Goal: Task Accomplishment & Management: Manage account settings

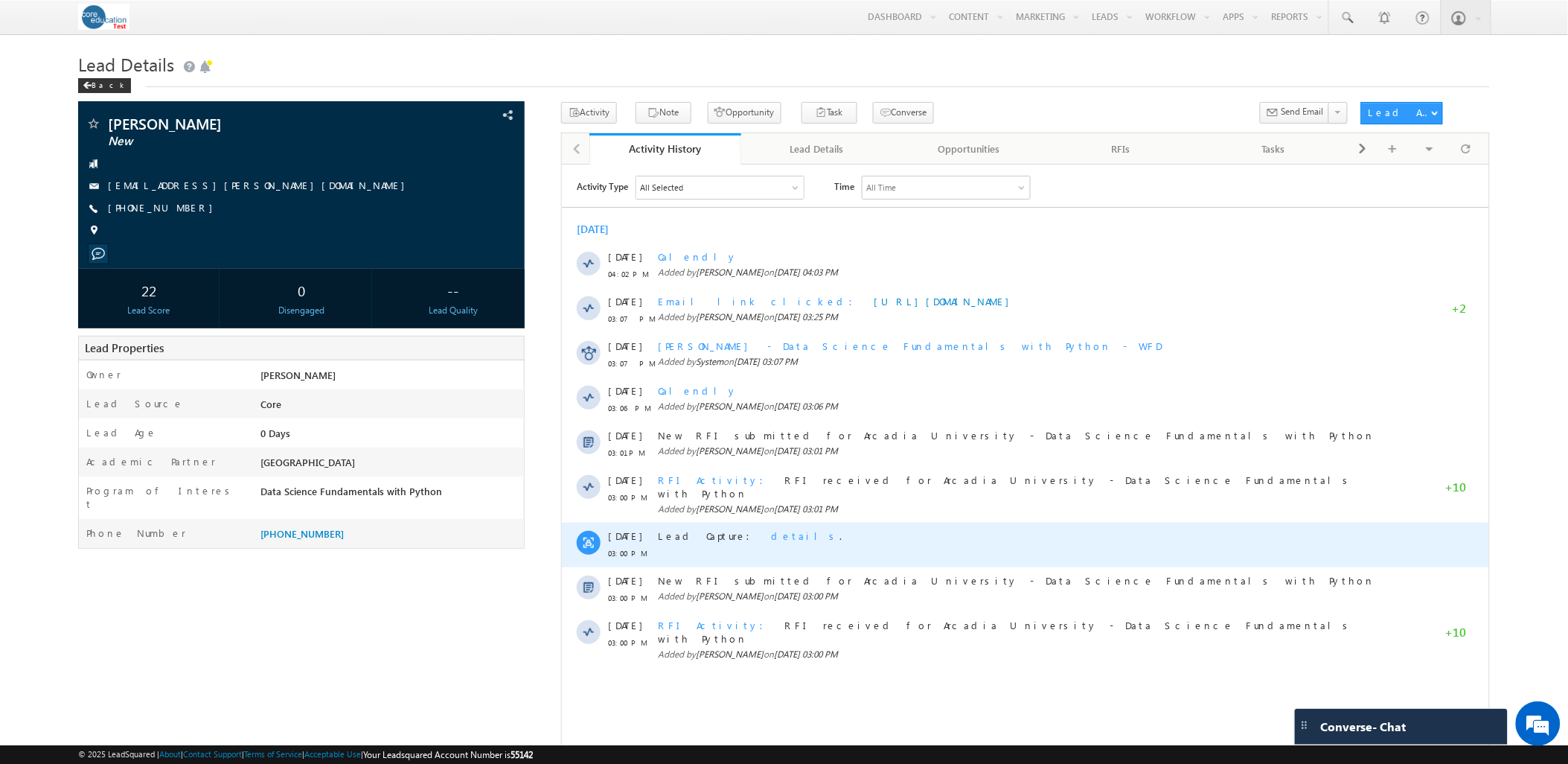
click at [770, 529] on span "details" at bounding box center [804, 535] width 68 height 13
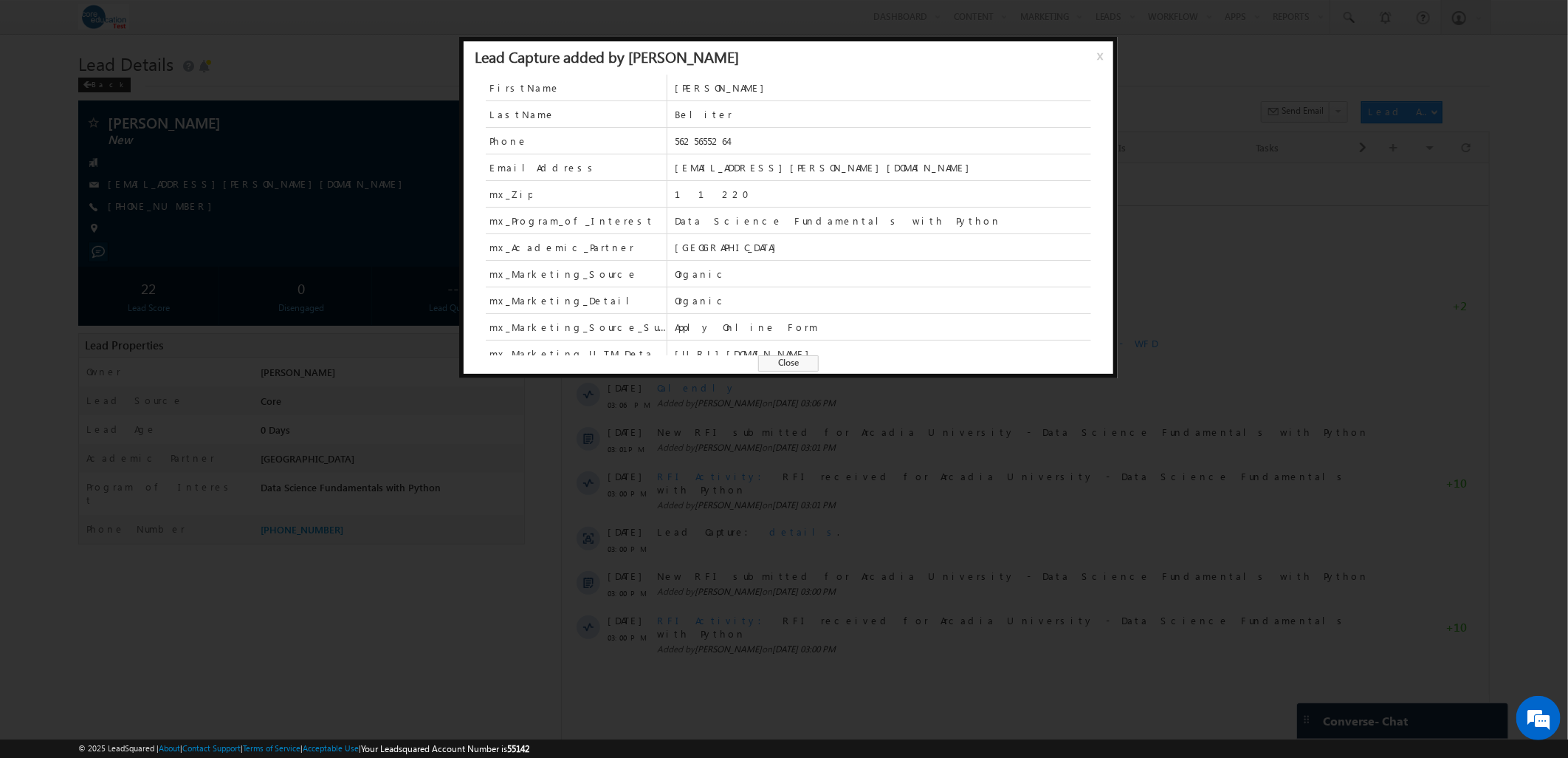
click at [389, 677] on div at bounding box center [784, 379] width 1568 height 758
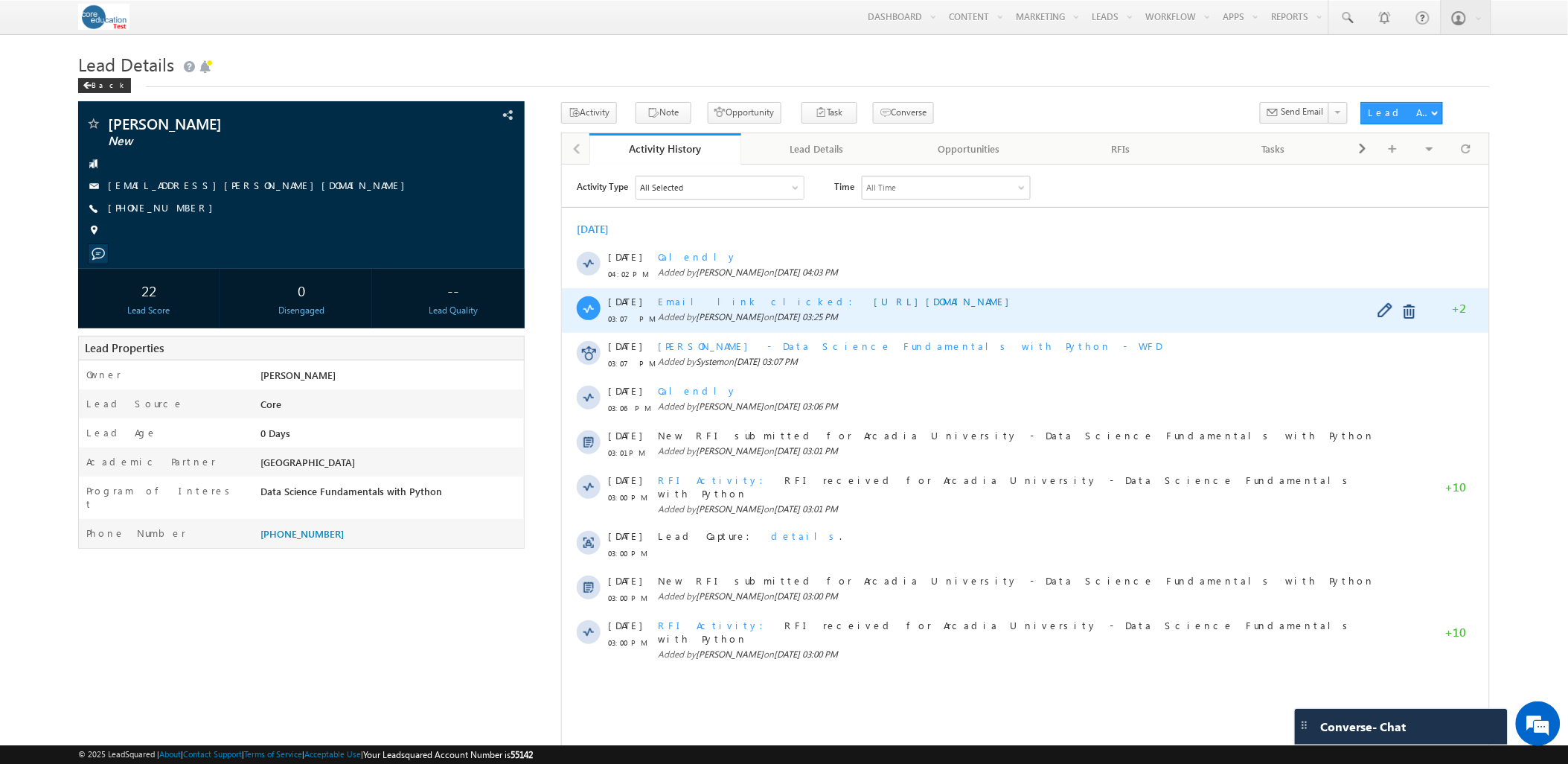
click at [1303, 298] on div "Email link clicked https://calendly.com/arcadia-university?lid=f4m17ezdug95" at bounding box center [1022, 300] width 730 height 14
click at [676, 304] on span "Email link clicked" at bounding box center [759, 300] width 204 height 13
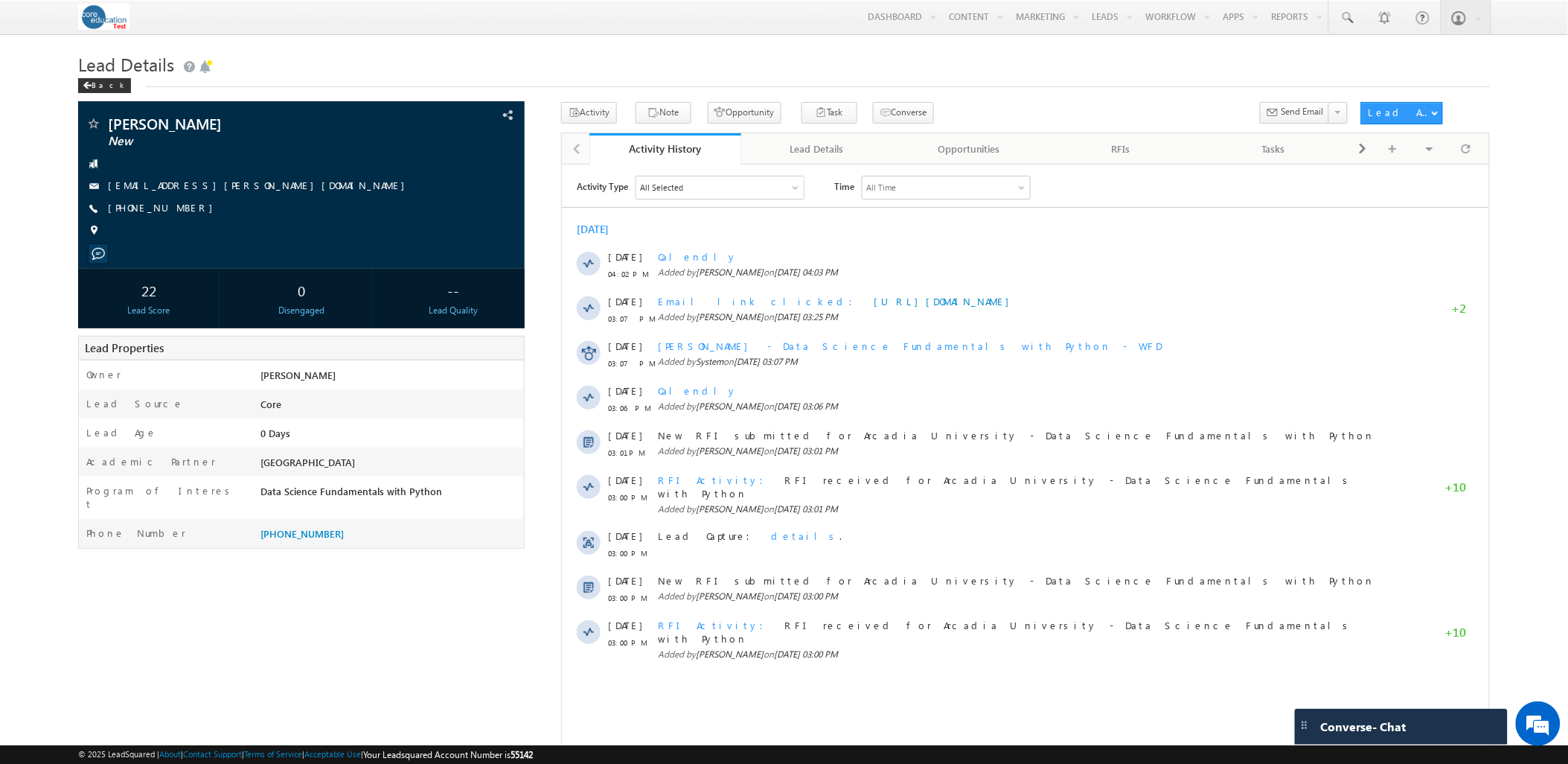
click at [415, 666] on div "Sarah Beliter New" at bounding box center [784, 435] width 1411 height 666
click at [799, 152] on div "Lead Details" at bounding box center [816, 149] width 127 height 18
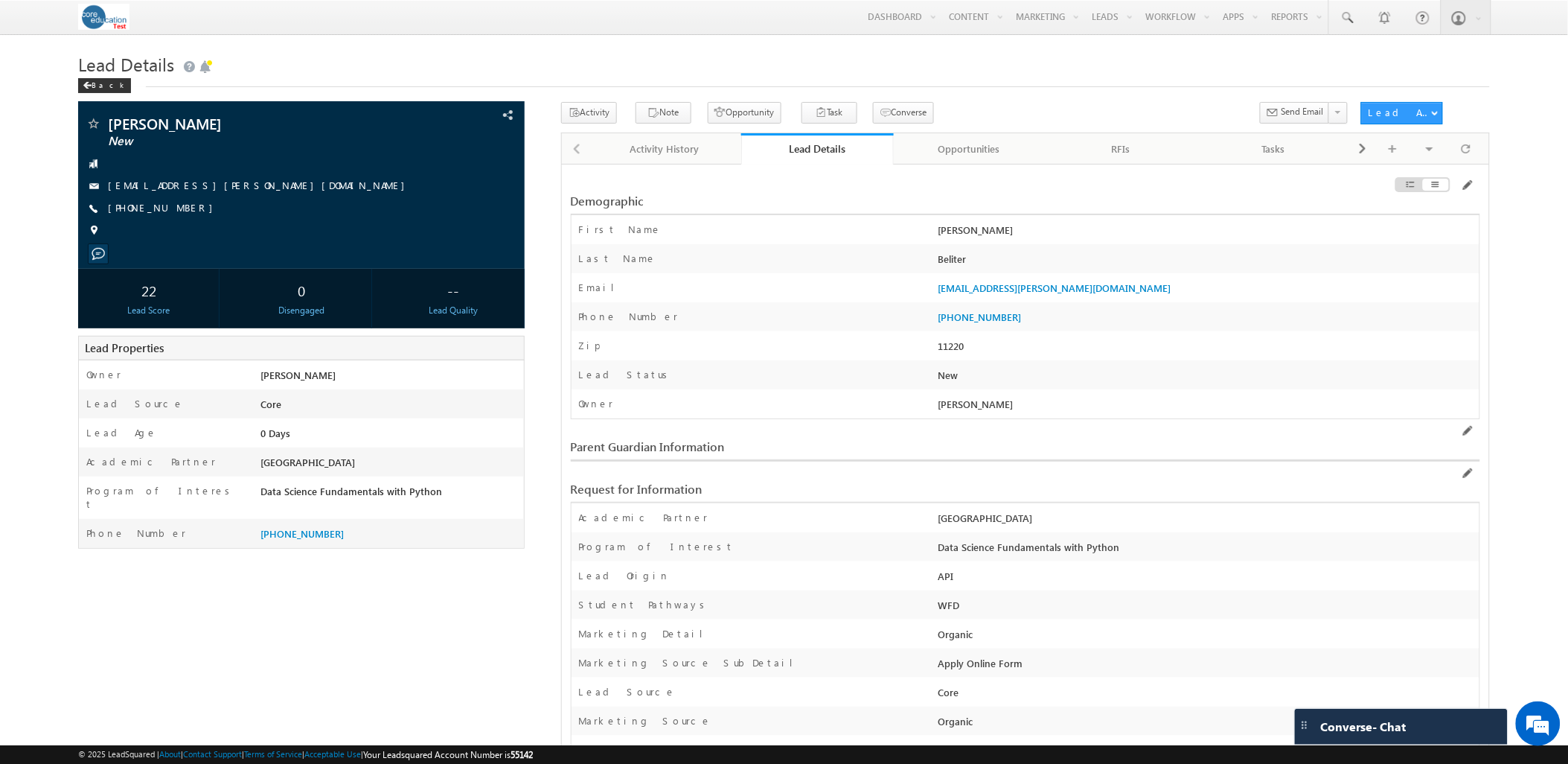
click at [284, 644] on div "Sarah Beliter New" at bounding box center [784, 655] width 1411 height 1106
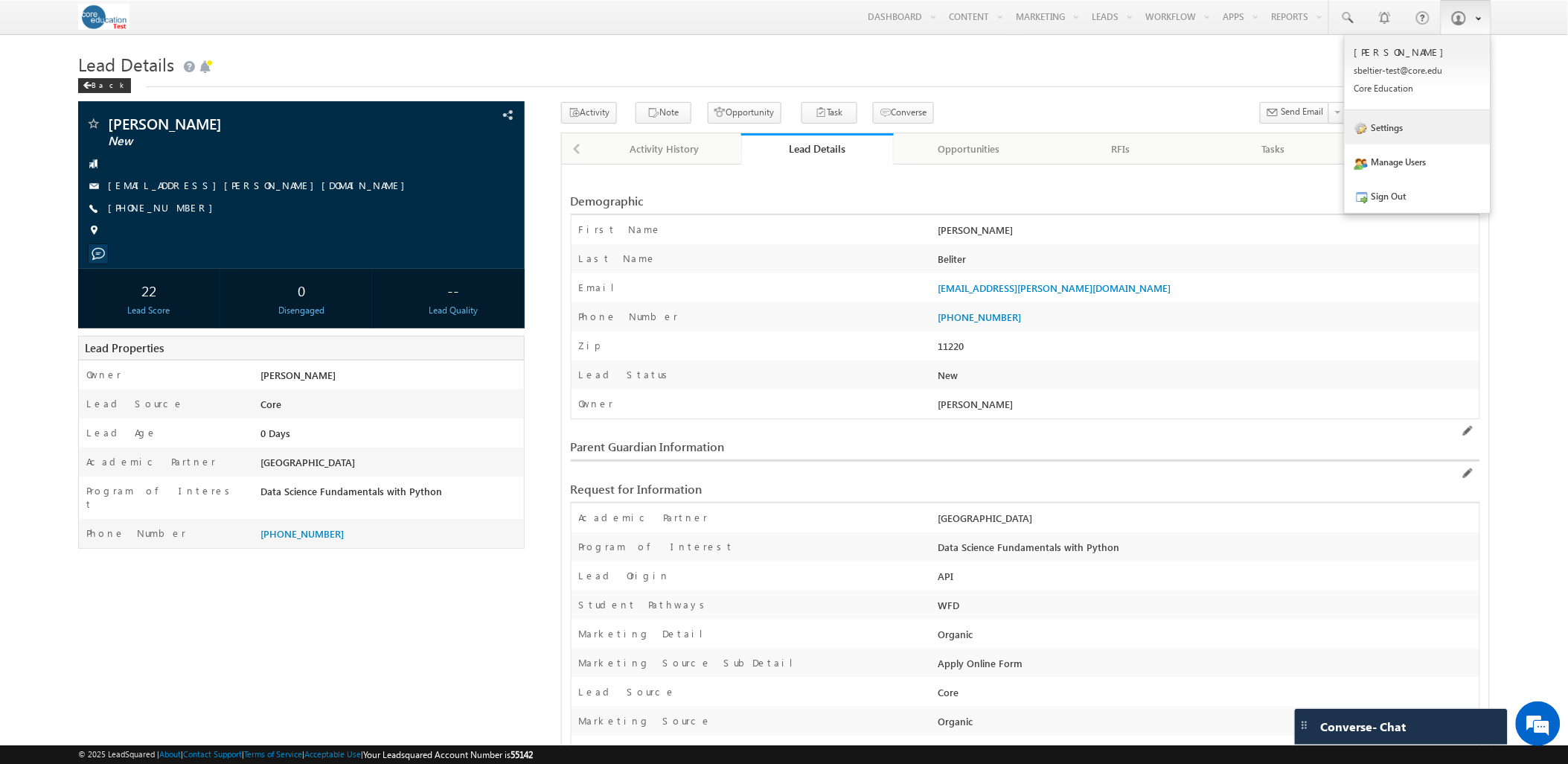
click at [1398, 128] on link "Settings" at bounding box center [1418, 128] width 146 height 35
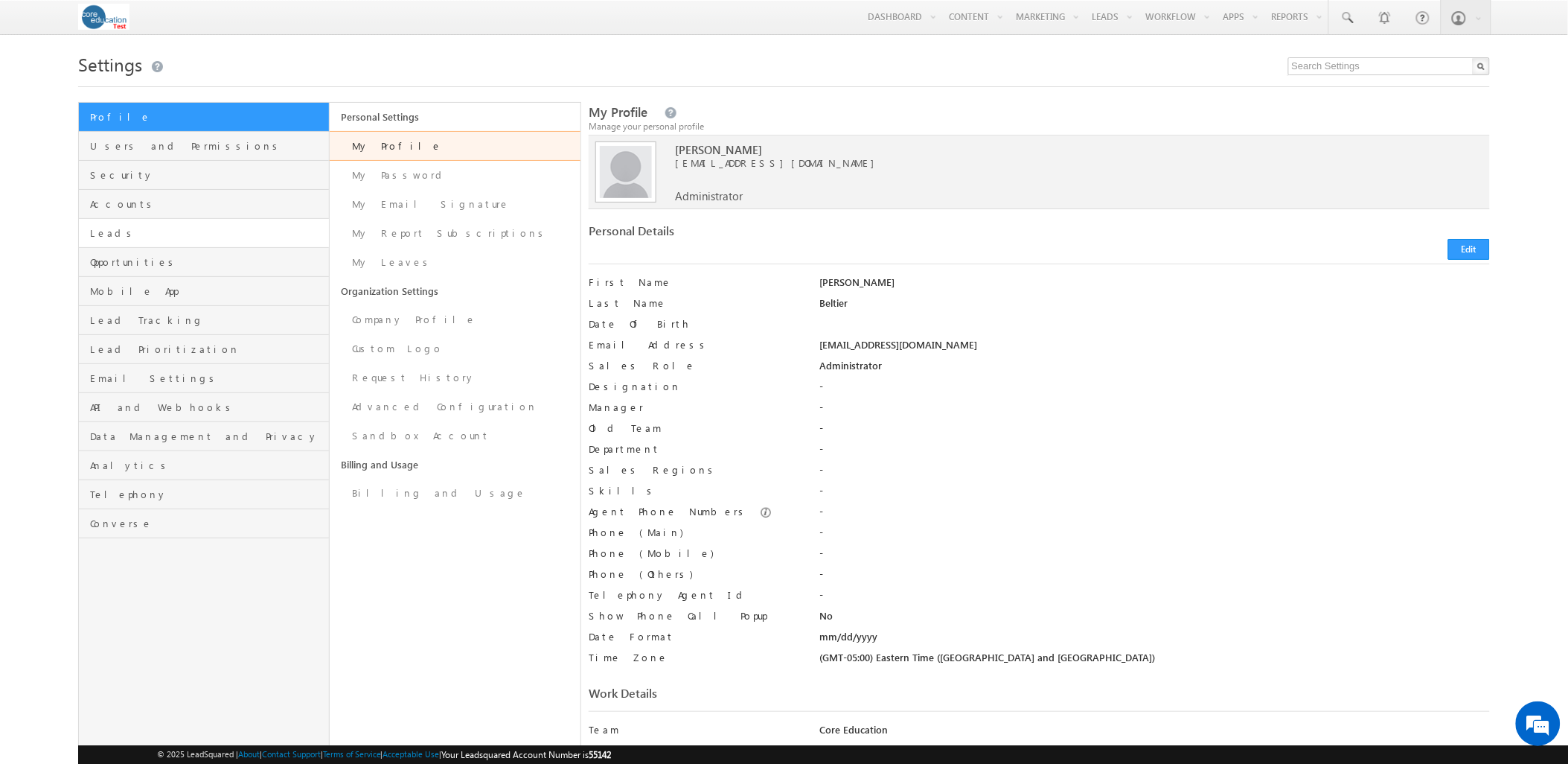
click at [132, 240] on span "Leads" at bounding box center [208, 232] width 235 height 14
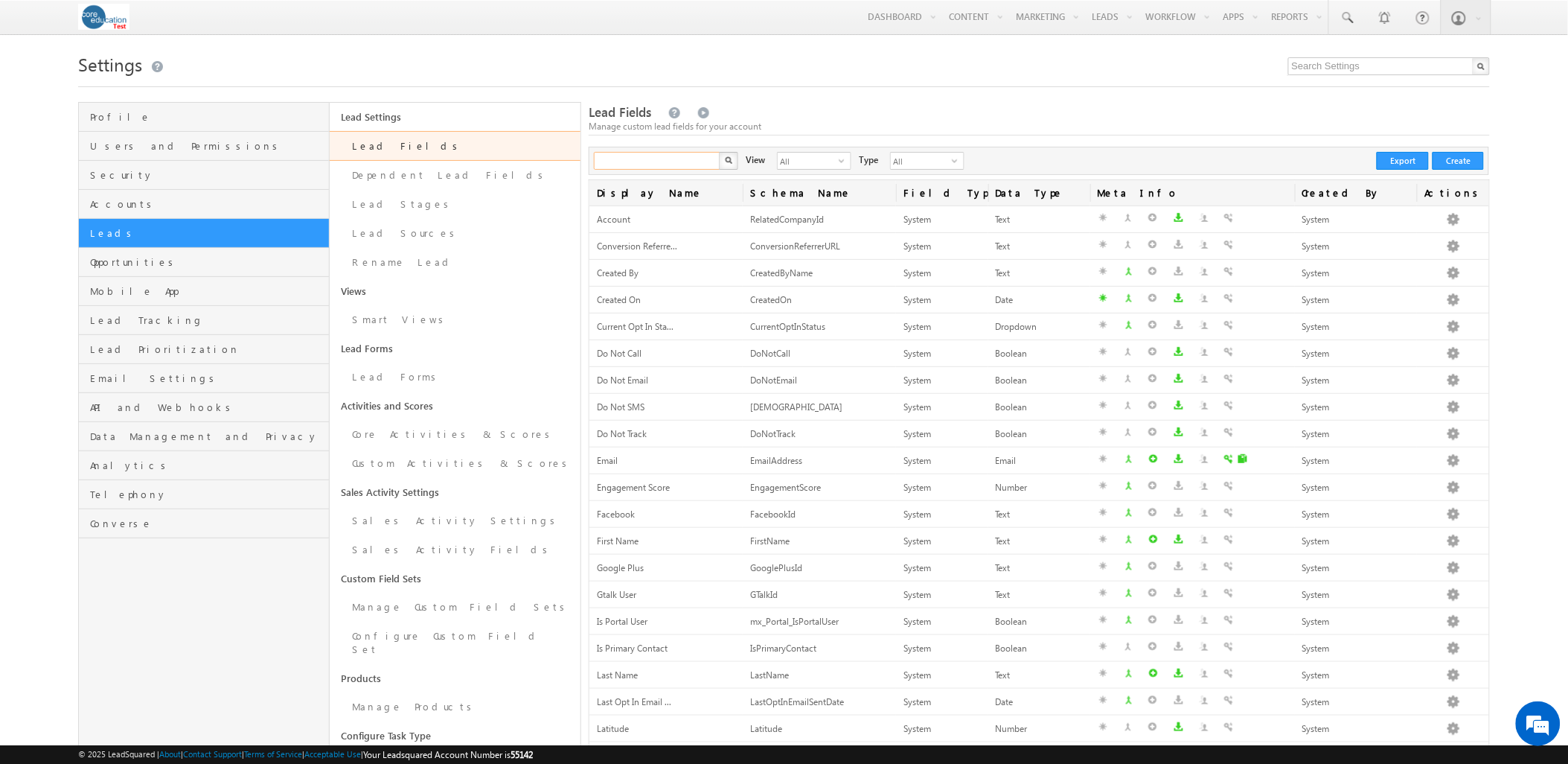
click at [648, 164] on input "text" at bounding box center [657, 161] width 128 height 18
type input "Search Lead Fields"
click at [172, 269] on span "Opportunities" at bounding box center [208, 262] width 235 height 14
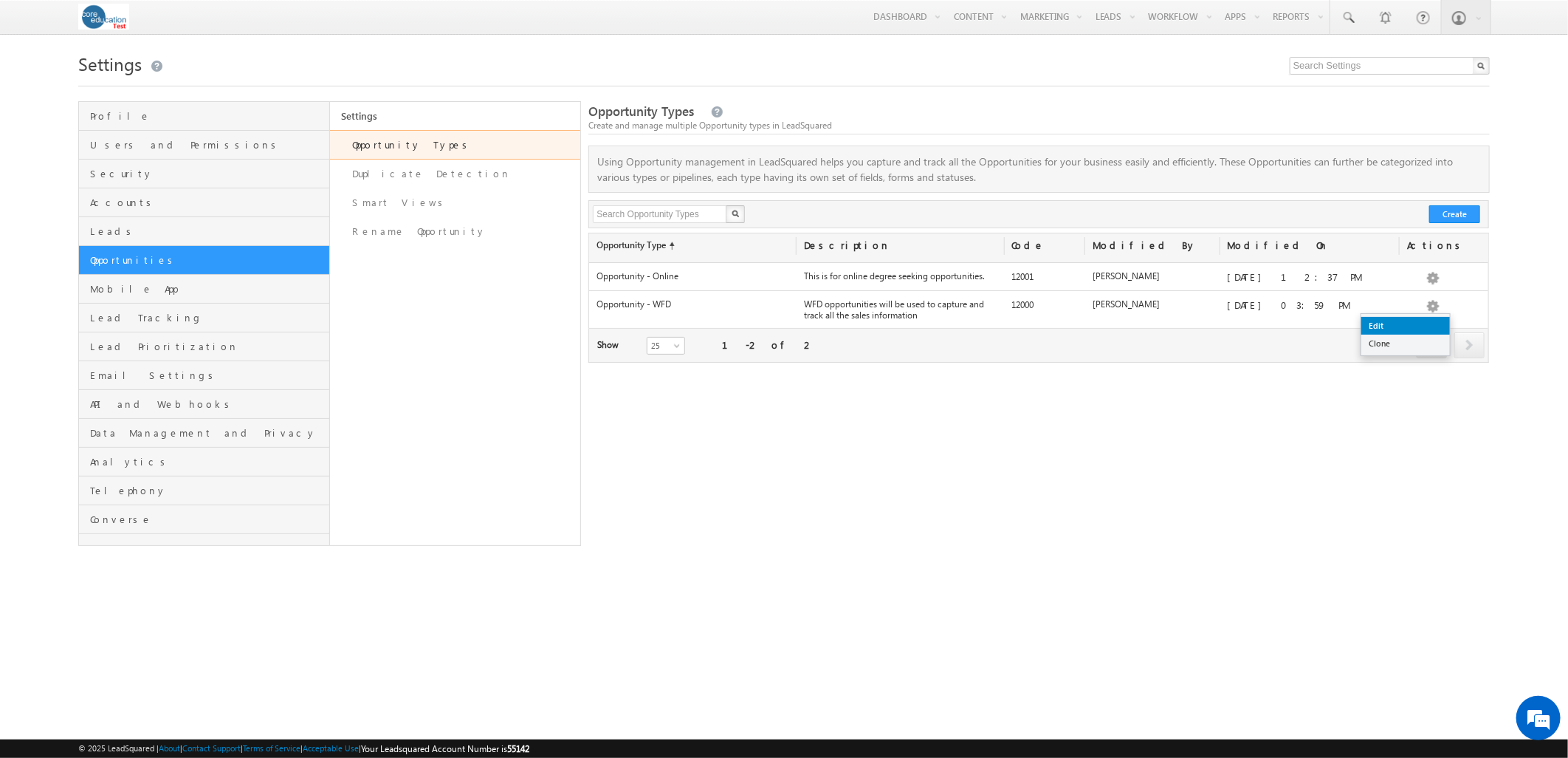
click at [1411, 325] on link "Edit" at bounding box center [1405, 326] width 89 height 18
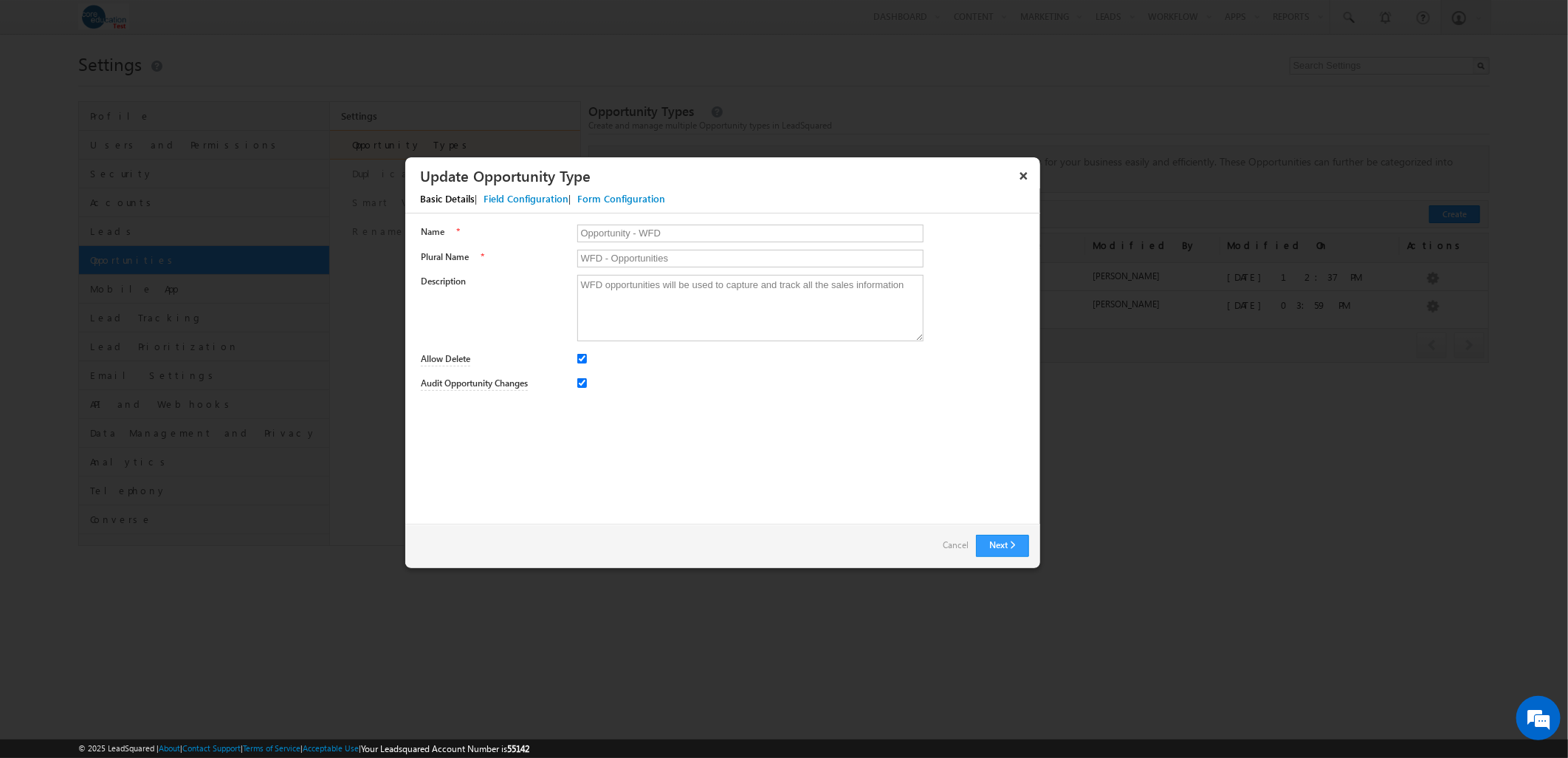
click at [500, 198] on div "Field Configuration" at bounding box center [526, 198] width 85 height 14
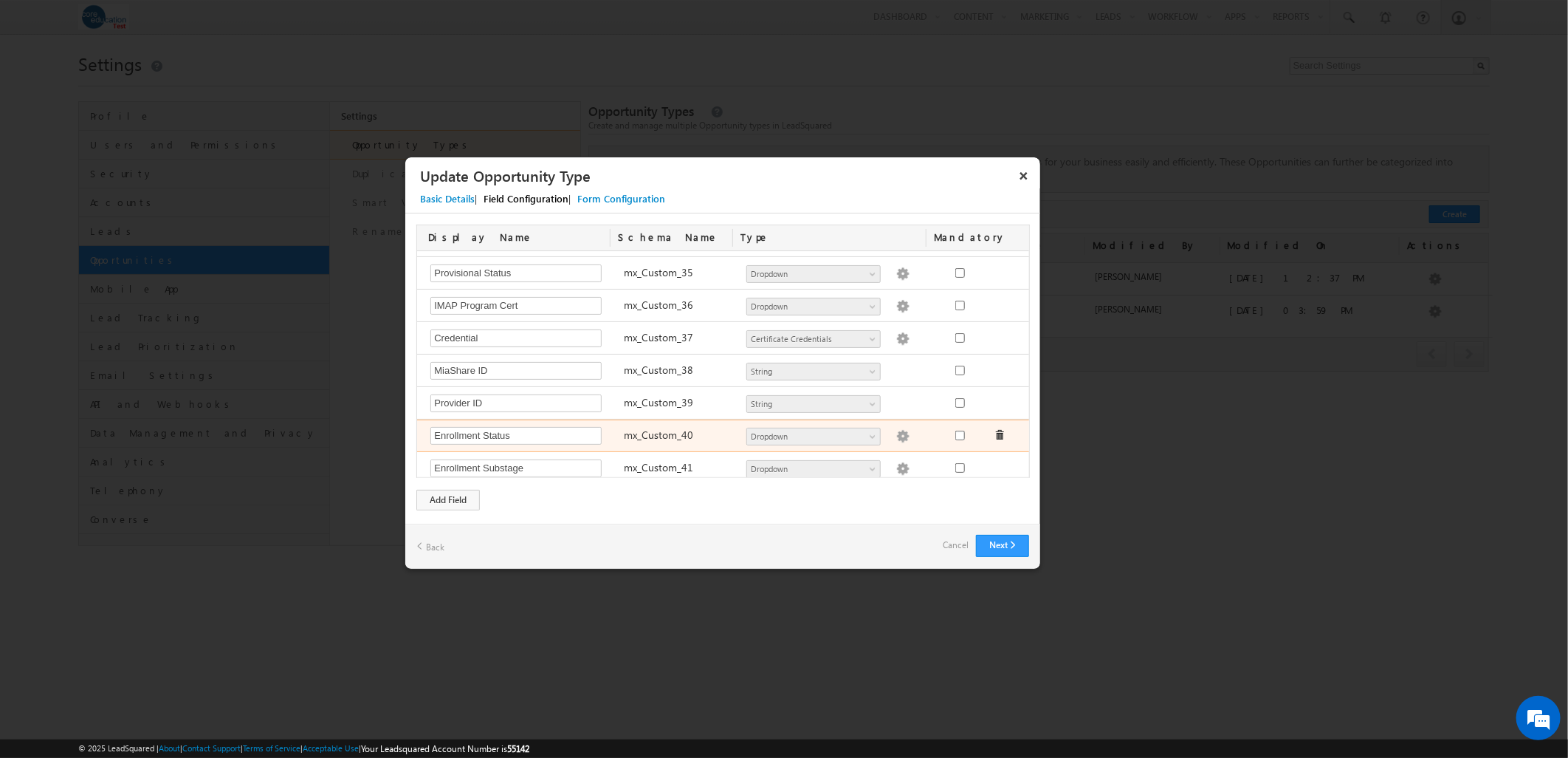
scroll to position [1160, 0]
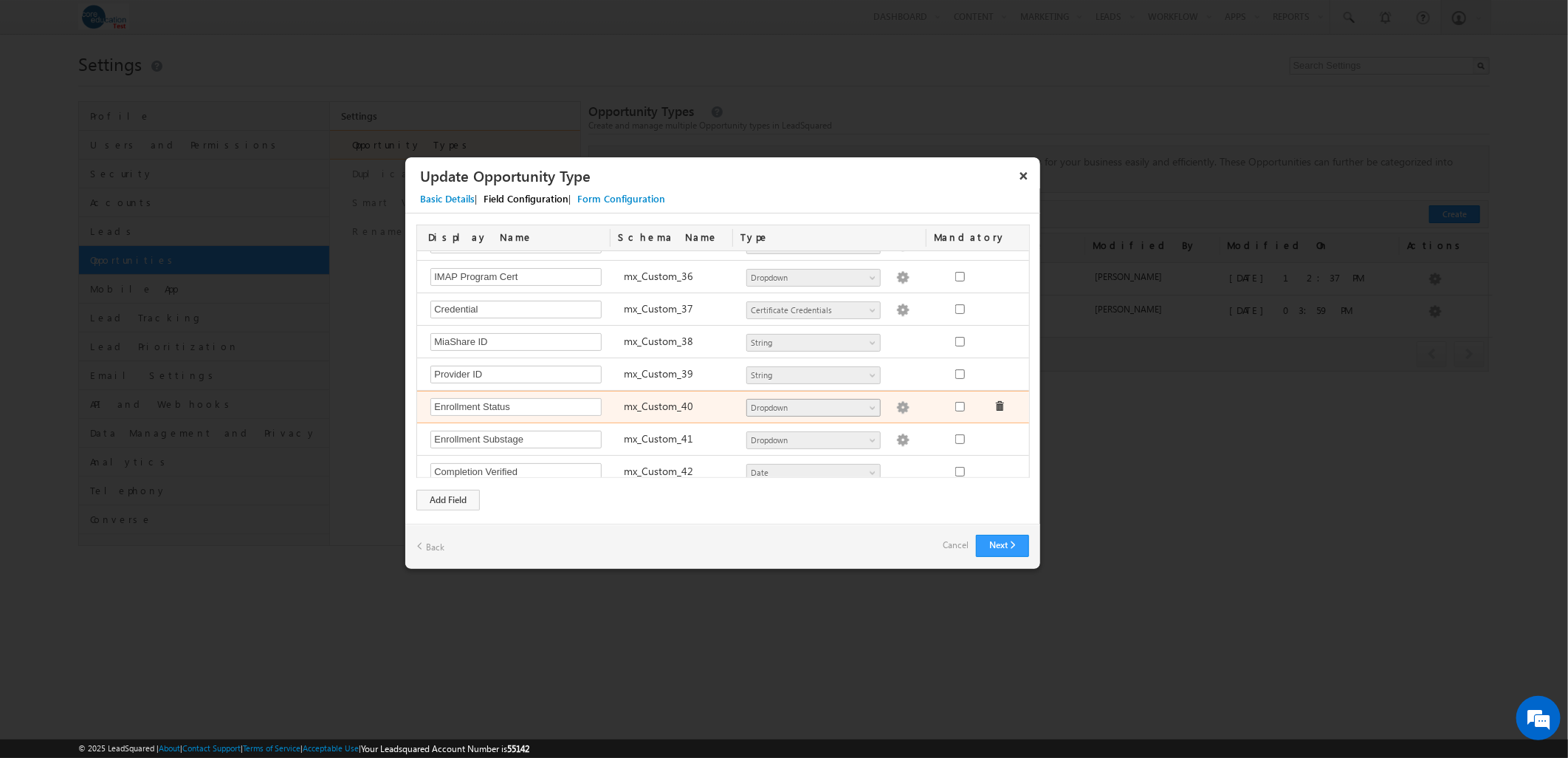
click at [813, 414] on span "Dropdown" at bounding box center [807, 407] width 120 height 14
click at [896, 414] on img at bounding box center [902, 407] width 14 height 14
type textarea "Pending Enrolled Active Withdrawal Cancelled Completed"
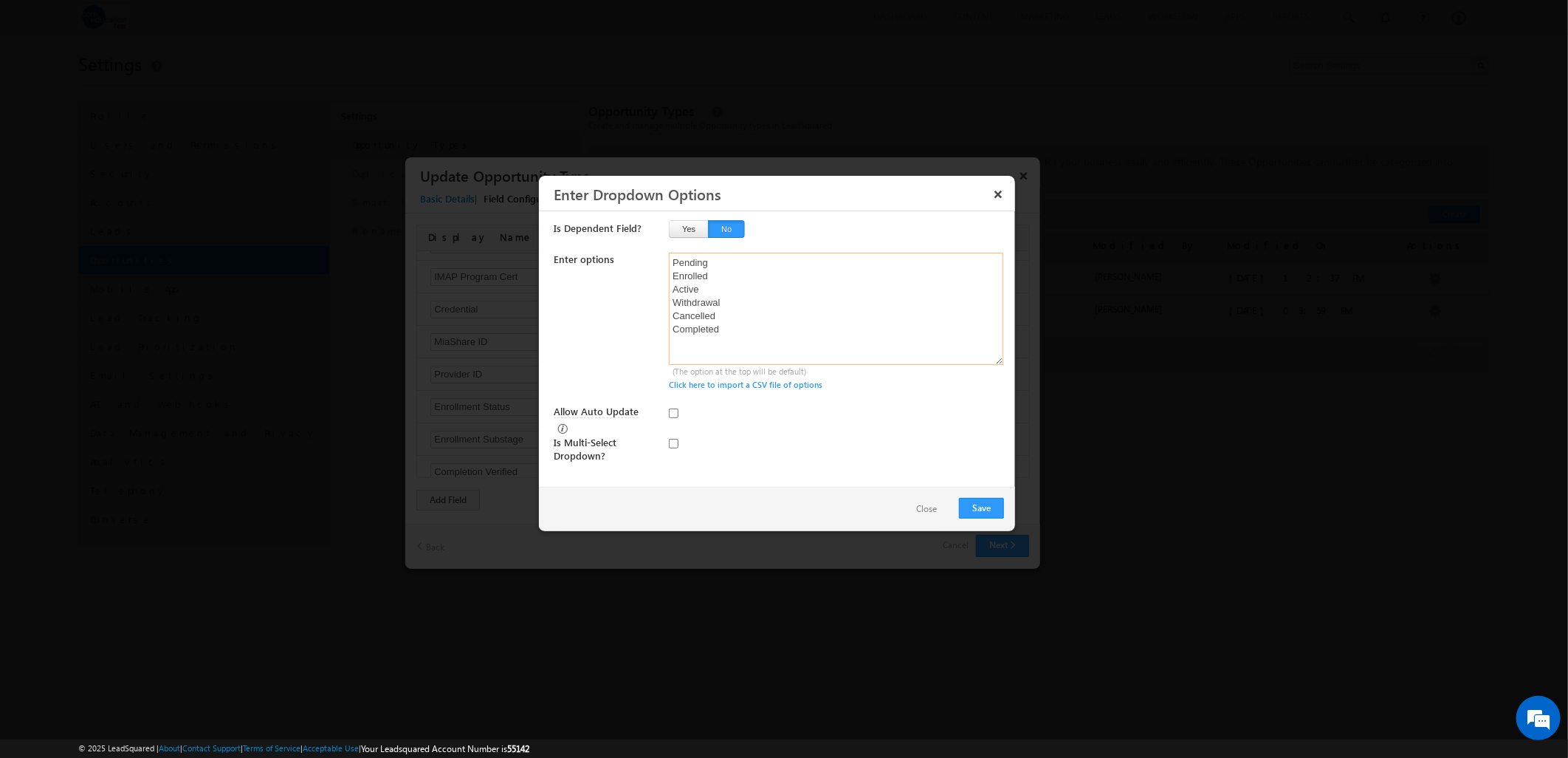
click at [674, 261] on textarea "Pending Enrolled Active Withdrawal Cancelled Completed" at bounding box center [836, 308] width 335 height 112
type textarea "Pending Enrolled Active Withdrawal Cancelled Completed"
click at [836, 219] on div "Is Dependent Field? Yes No Enter options Pending Enrolled Active Withdrawal Can…" at bounding box center [777, 348] width 477 height 275
